Goal: Task Accomplishment & Management: Manage account settings

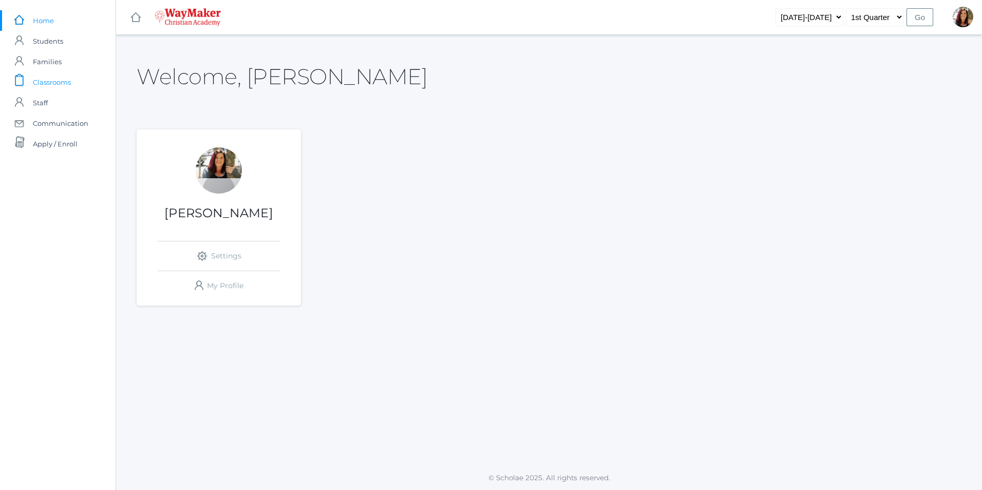
click at [49, 81] on span "Classrooms" at bounding box center [52, 82] width 38 height 21
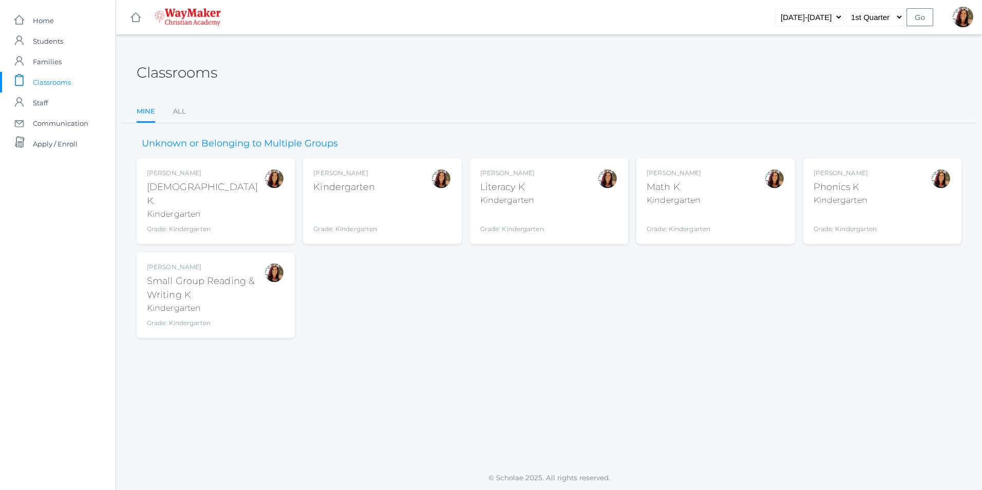
click at [852, 216] on div "Grade: Kindergarten" at bounding box center [845, 222] width 64 height 23
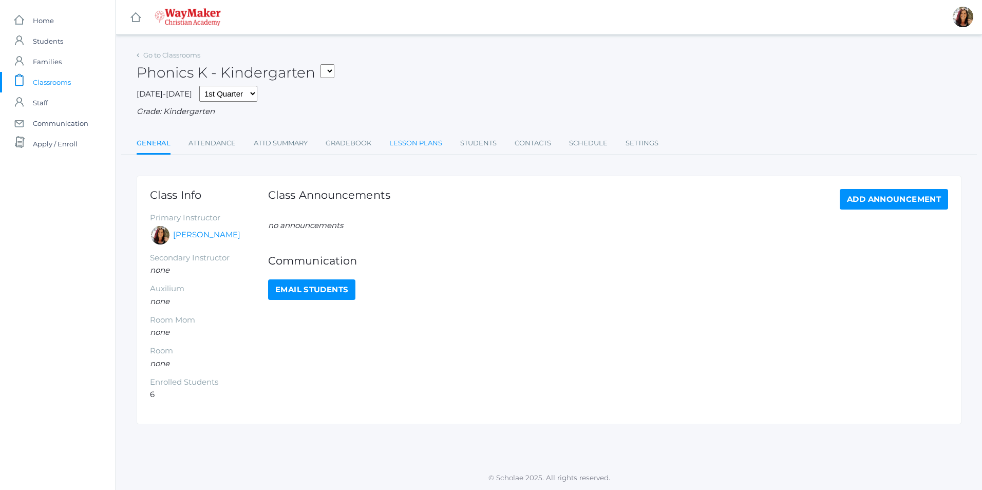
click at [416, 147] on link "Lesson Plans" at bounding box center [415, 143] width 53 height 21
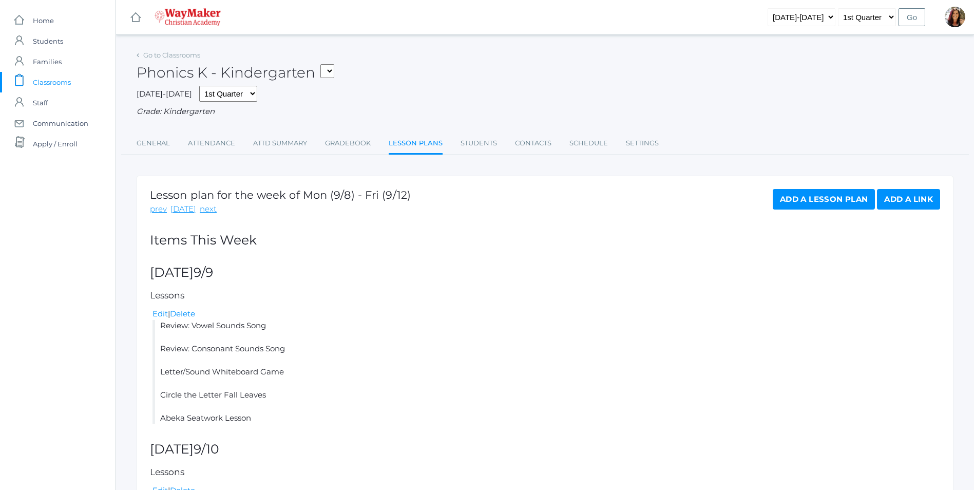
scroll to position [51, 0]
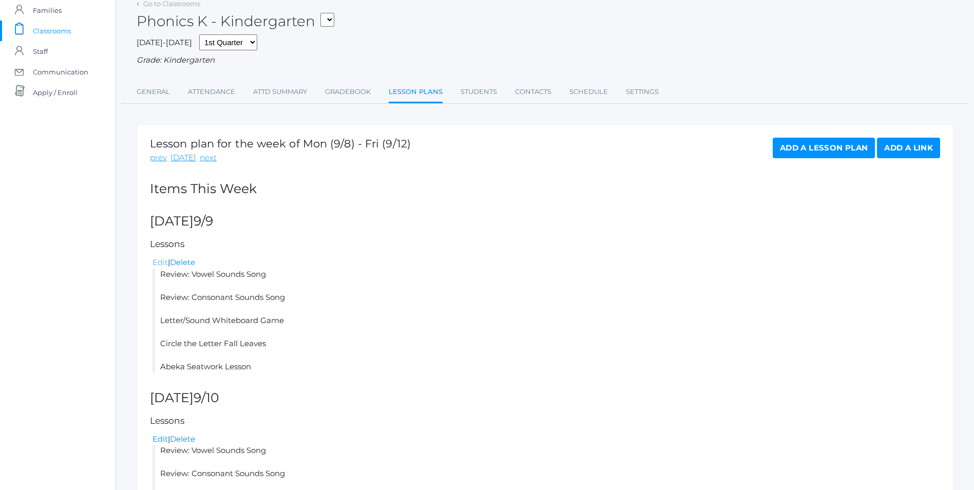
click at [158, 262] on link "Edit" at bounding box center [159, 262] width 15 height 10
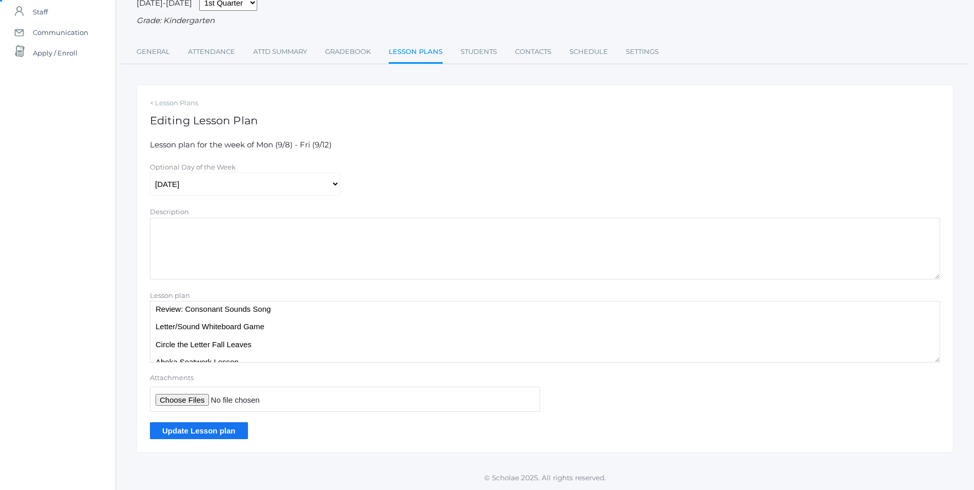
scroll to position [31, 0]
click at [263, 350] on textarea "Review: Vowel Sounds Song Review: Consonant Sounds Song Letter/Sound Whiteboard…" at bounding box center [545, 332] width 790 height 62
type textarea "Review: Vowel Sounds Song Review: Consonant Sounds Song Letter/Sound Whiteboard…"
click at [235, 430] on input "Update Lesson plan" at bounding box center [199, 430] width 98 height 17
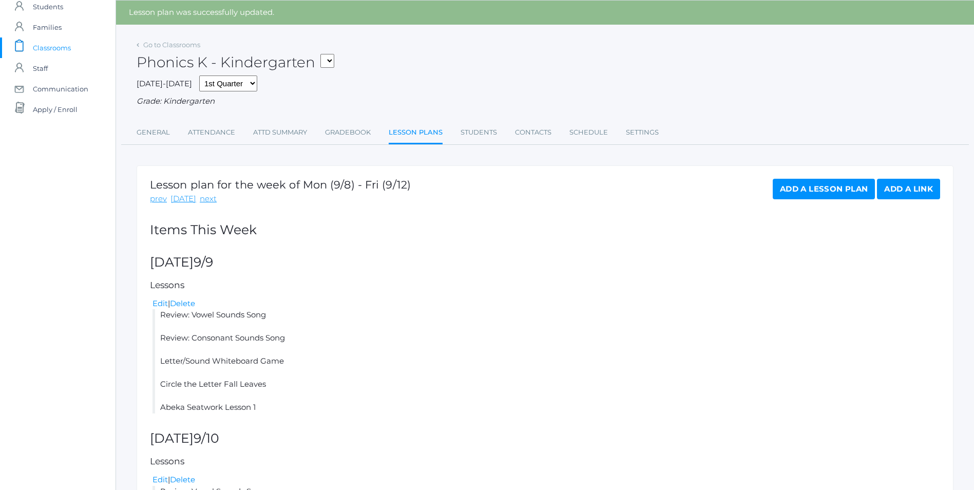
scroll to position [51, 0]
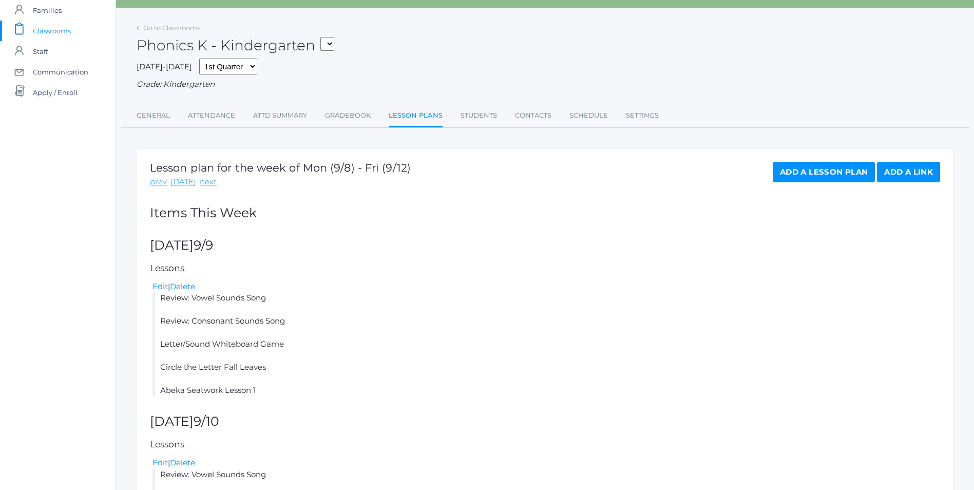
click at [63, 33] on span "Classrooms" at bounding box center [52, 31] width 38 height 21
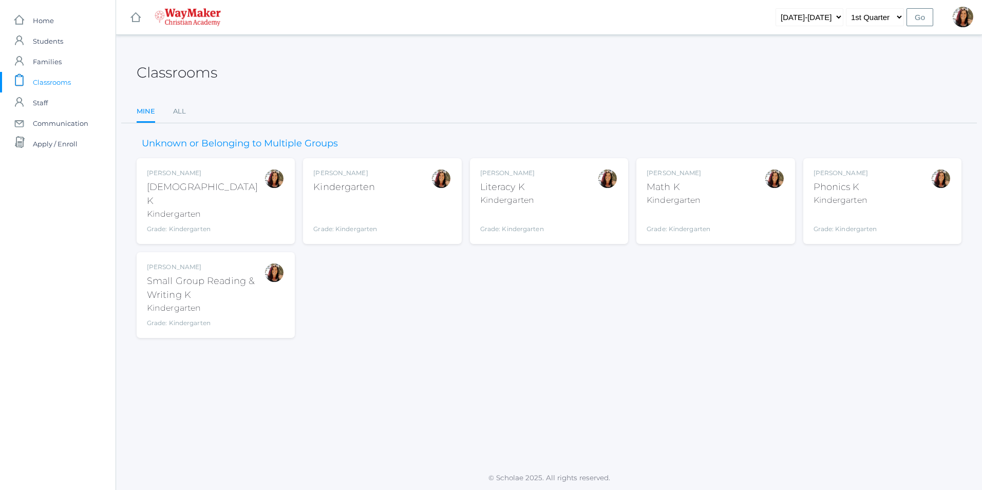
click at [676, 206] on div "Gina Pecor Math K Kindergarten Grade: Kindergarten KINDER" at bounding box center [678, 200] width 64 height 65
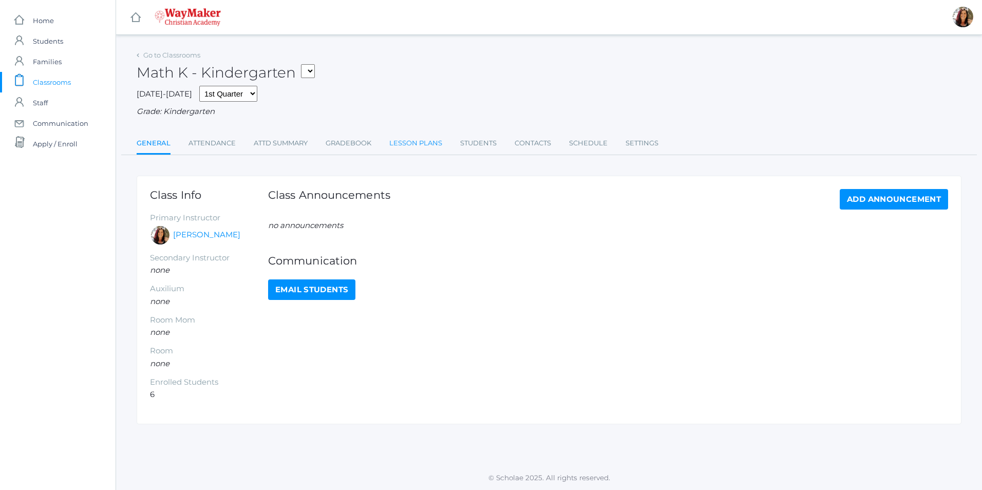
click at [418, 144] on link "Lesson Plans" at bounding box center [415, 143] width 53 height 21
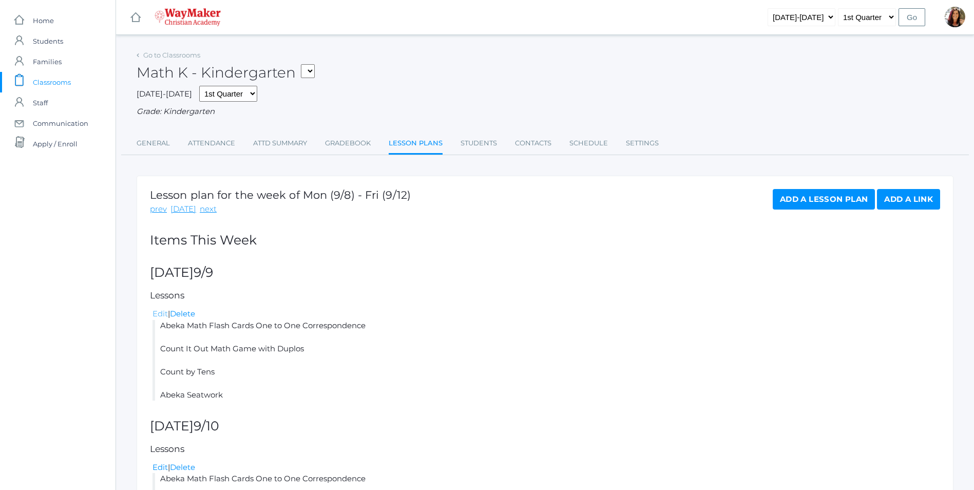
click at [160, 314] on link "Edit" at bounding box center [159, 314] width 15 height 10
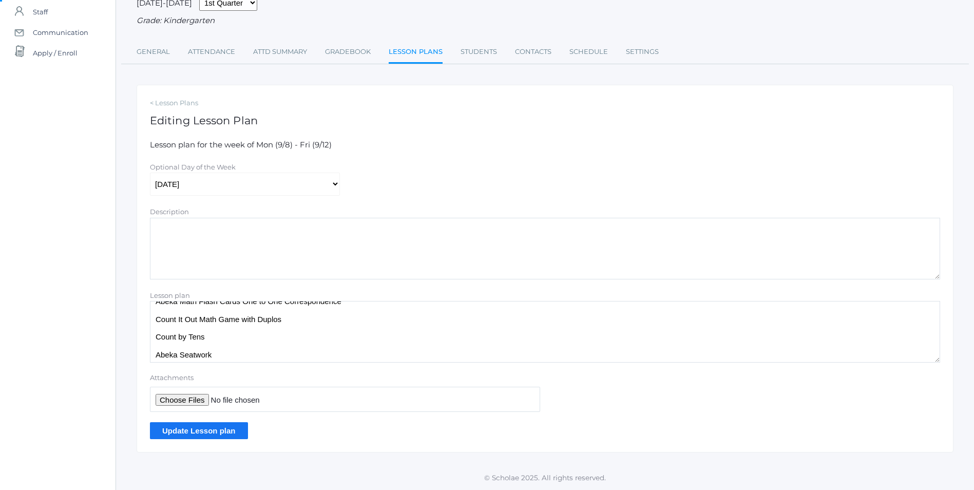
scroll to position [14, 0]
click at [234, 352] on textarea "Abeka Math Flash Cards One to One Correspondence Count It Out Math Game with Du…" at bounding box center [545, 332] width 790 height 62
type textarea "Abeka Math Flash Cards One to One Correspondence Count It Out Math Game with Du…"
click at [181, 429] on input "Update Lesson plan" at bounding box center [199, 430] width 98 height 17
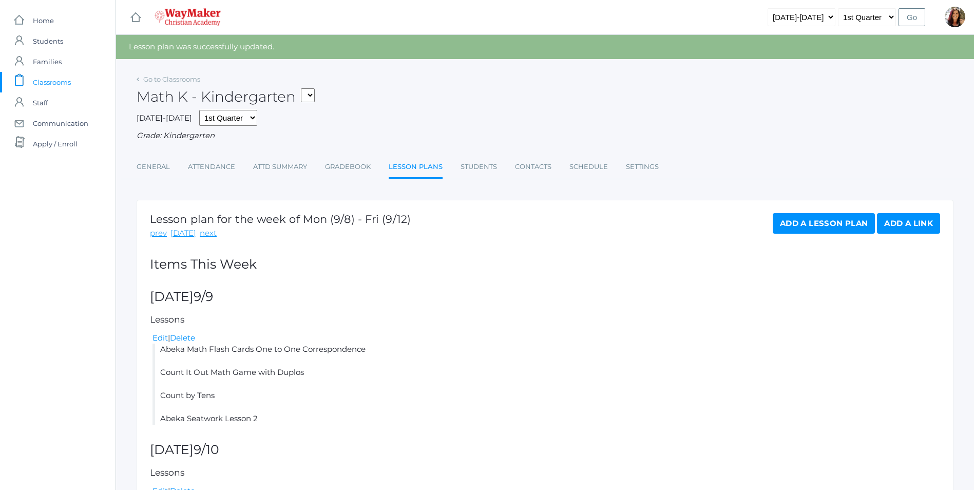
click at [60, 84] on span "Classrooms" at bounding box center [52, 82] width 38 height 21
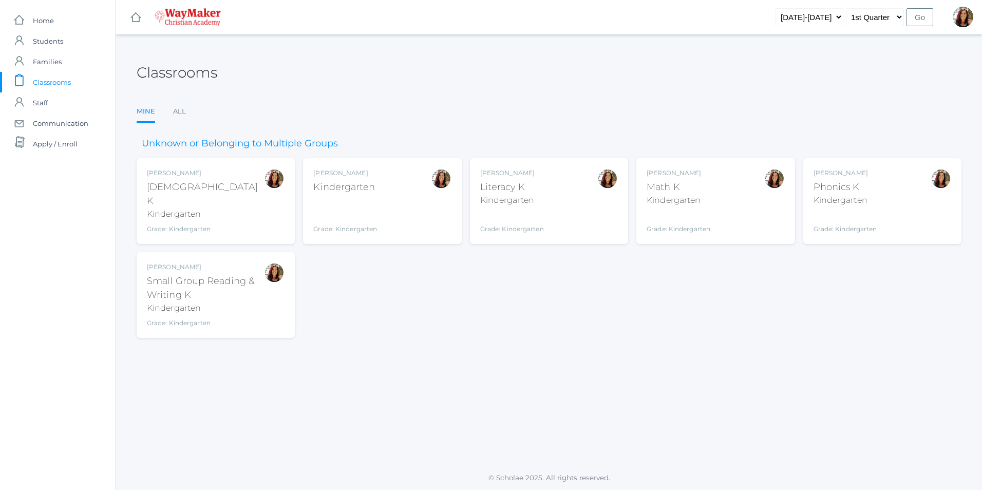
click at [195, 302] on div "Kindergarten" at bounding box center [205, 308] width 117 height 12
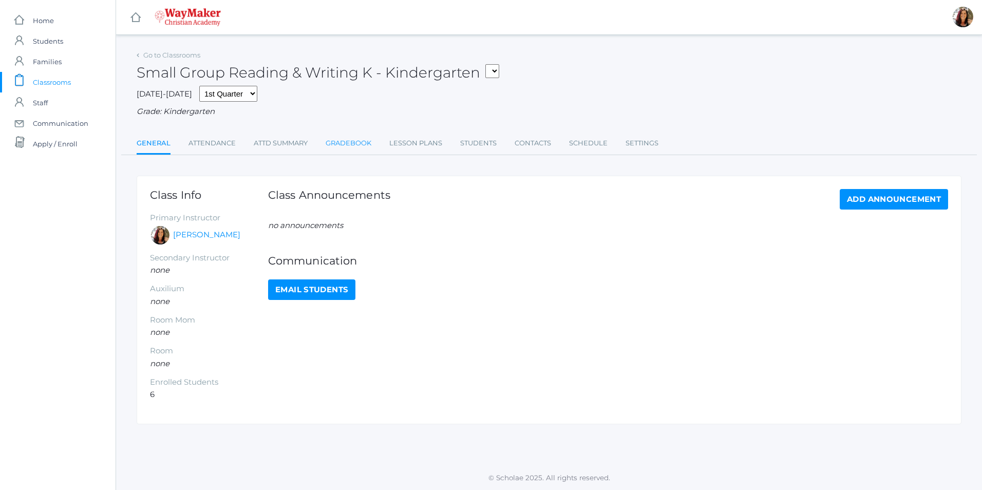
click at [341, 142] on link "Gradebook" at bounding box center [349, 143] width 46 height 21
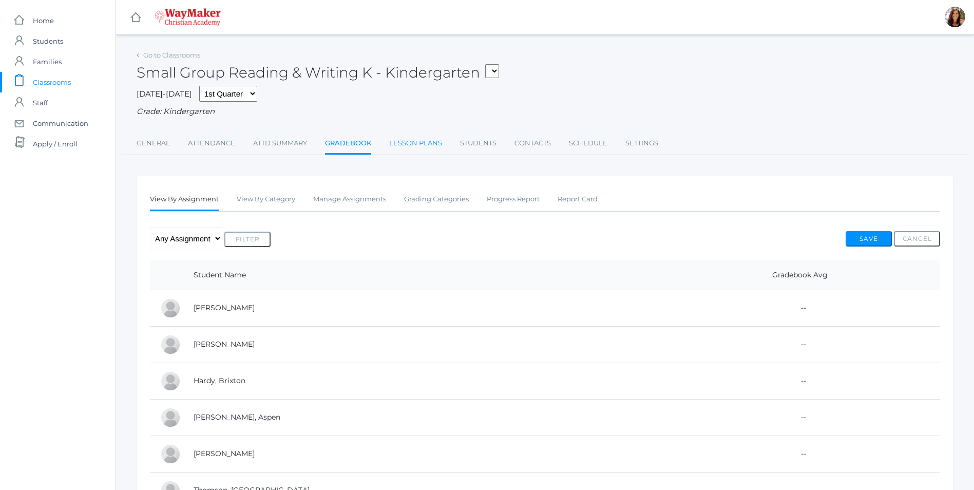
click at [404, 147] on link "Lesson Plans" at bounding box center [415, 143] width 53 height 21
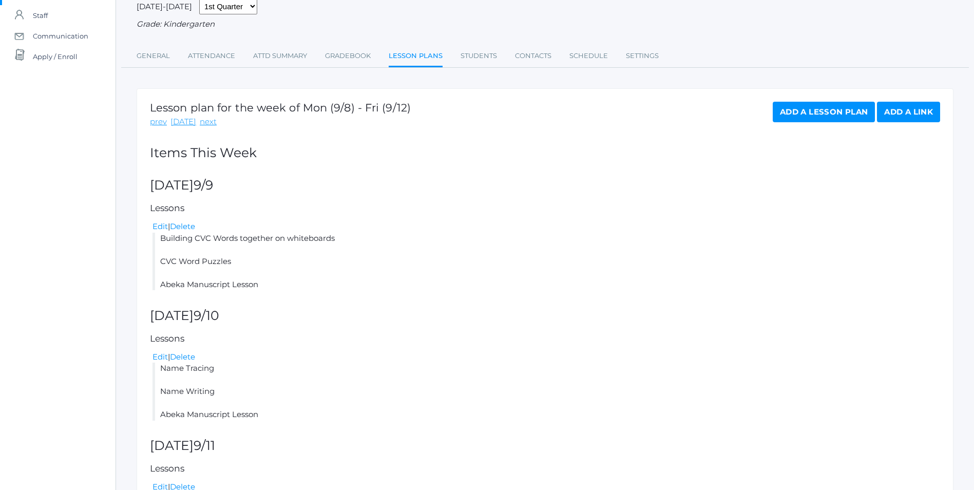
scroll to position [103, 0]
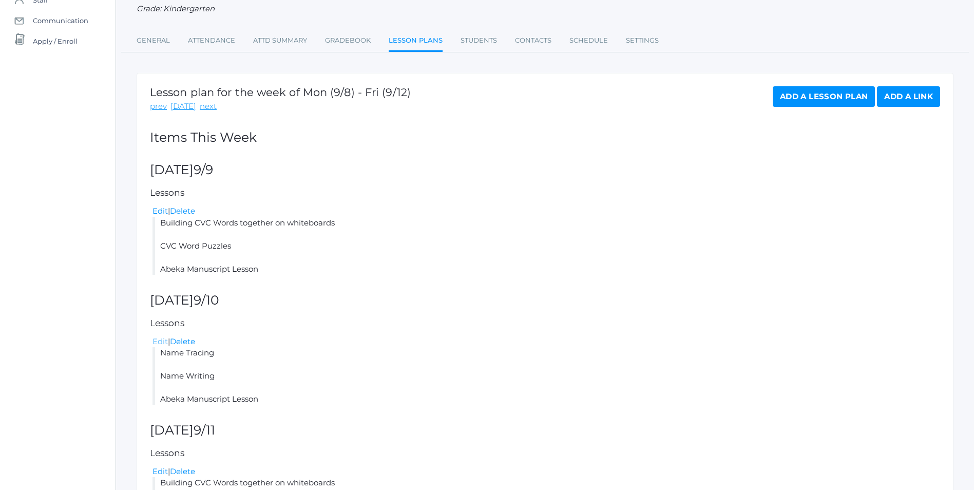
click at [162, 343] on link "Edit" at bounding box center [159, 341] width 15 height 10
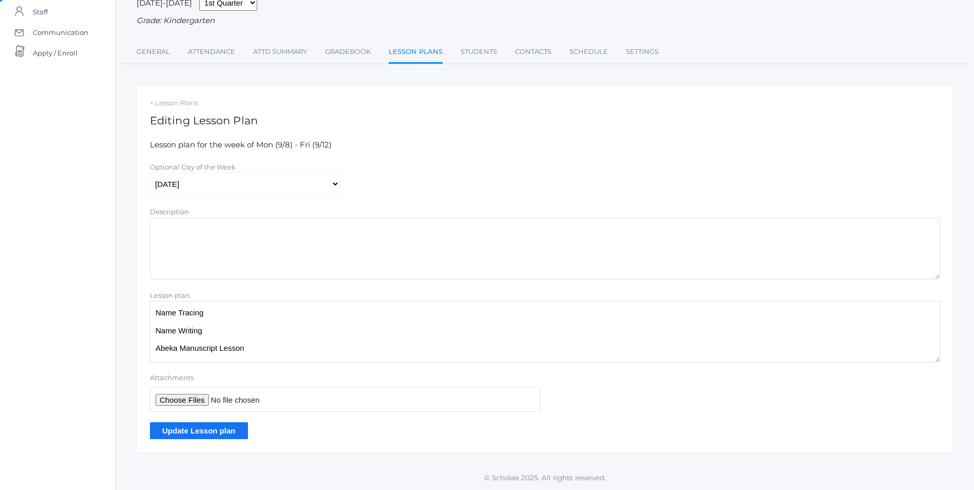
scroll to position [92, 0]
click at [260, 346] on textarea "Name Tracing Name Writing Abeka Manuscript Lesson" at bounding box center [545, 332] width 790 height 62
type textarea "Name Tracing Name Writing Abeka Manuscript Lesson 4"
click at [190, 429] on input "Update Lesson plan" at bounding box center [199, 430] width 98 height 17
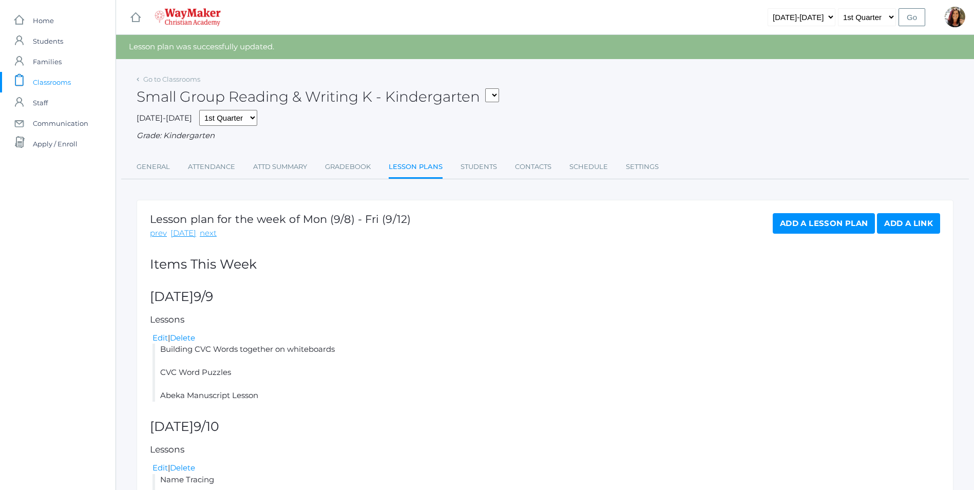
click at [65, 82] on span "Classrooms" at bounding box center [52, 82] width 38 height 21
